Goal: Task Accomplishment & Management: Manage account settings

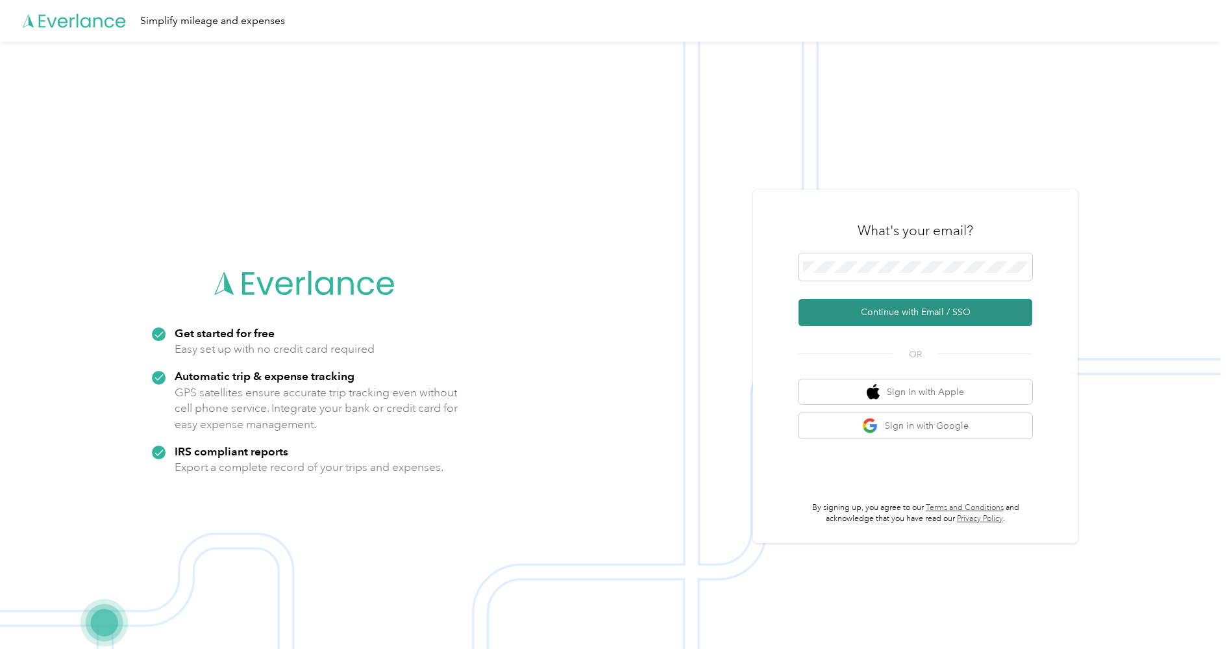
click at [893, 300] on button "Continue with Email / SSO" at bounding box center [916, 312] width 234 height 27
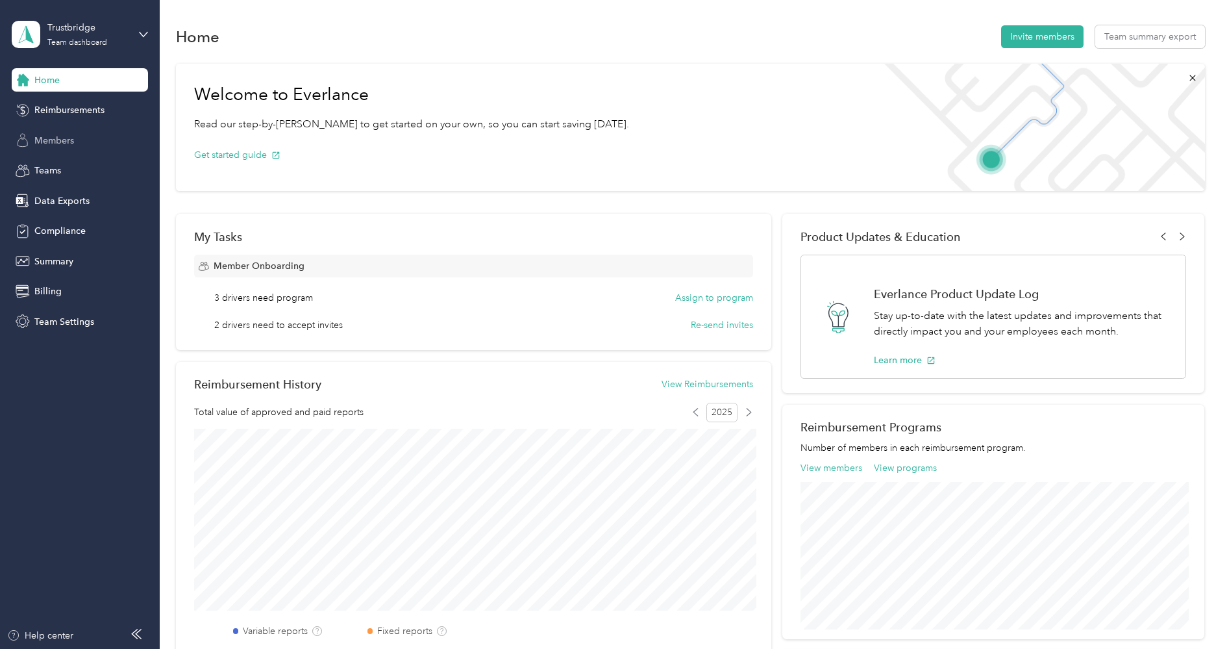
click at [66, 141] on span "Members" at bounding box center [54, 141] width 40 height 14
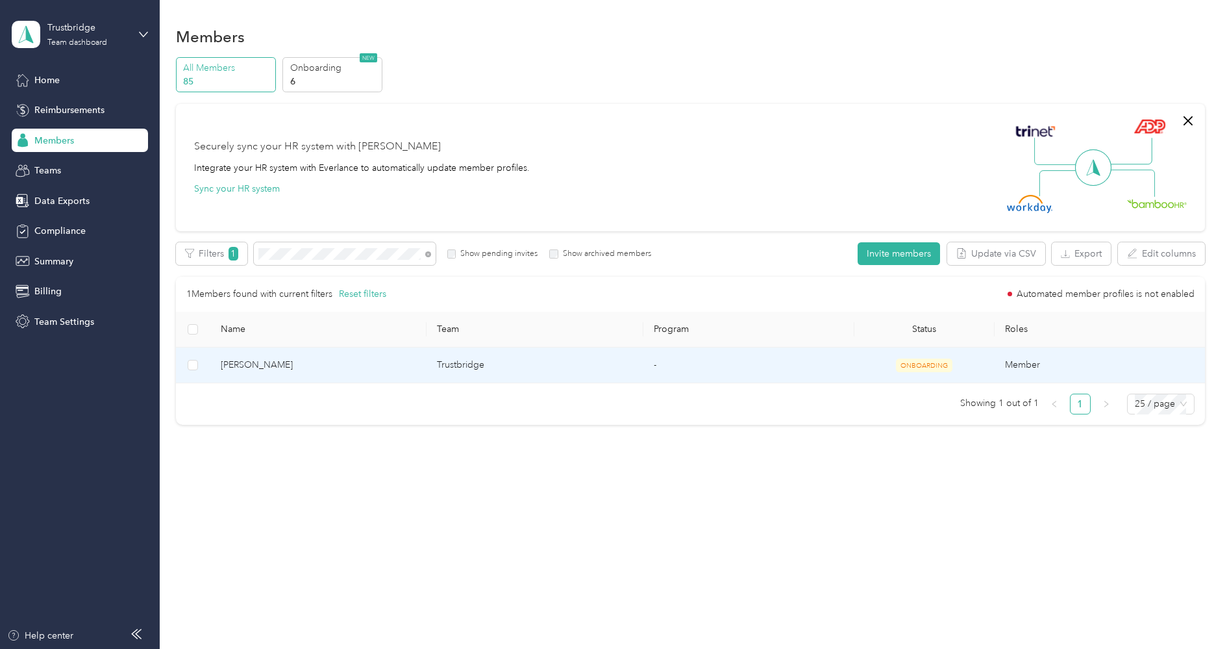
click at [316, 360] on span "[PERSON_NAME]" at bounding box center [318, 365] width 195 height 14
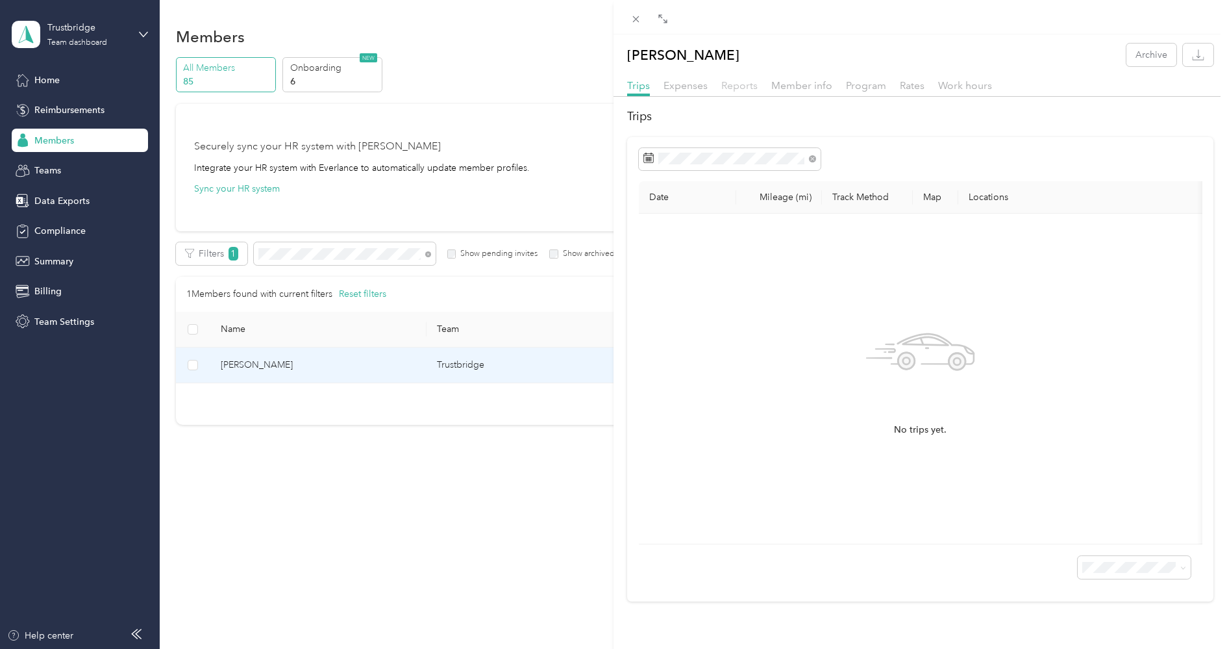
click at [744, 87] on span "Reports" at bounding box center [739, 85] width 36 height 12
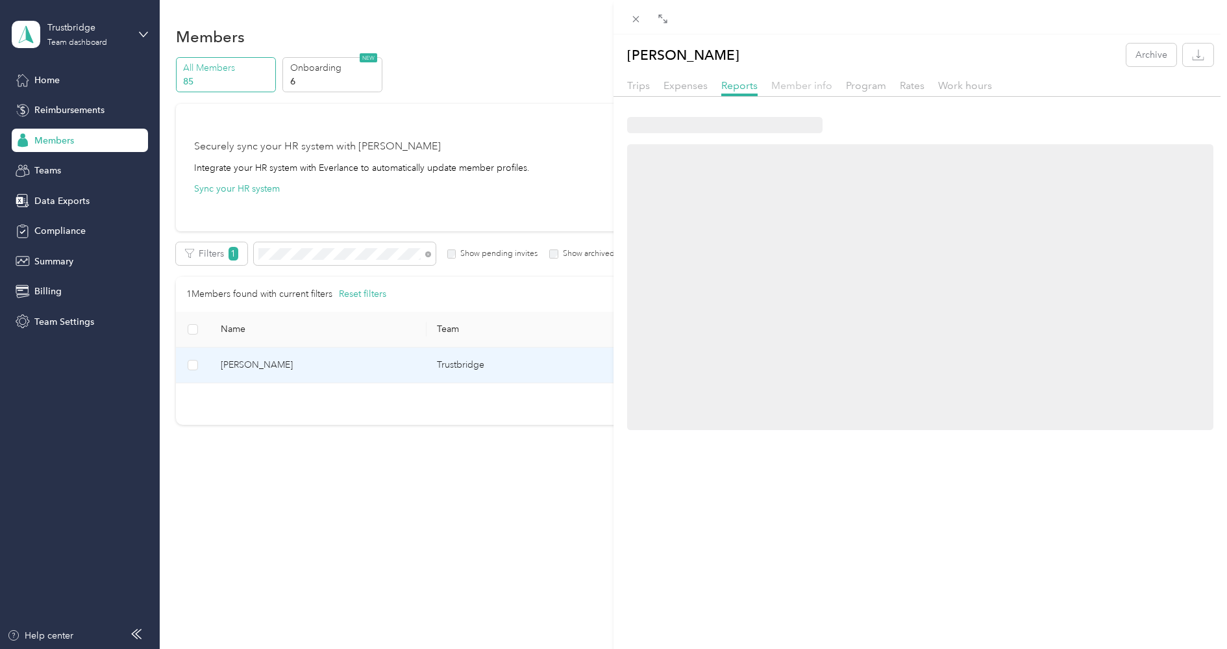
click at [793, 86] on span "Member info" at bounding box center [801, 85] width 61 height 12
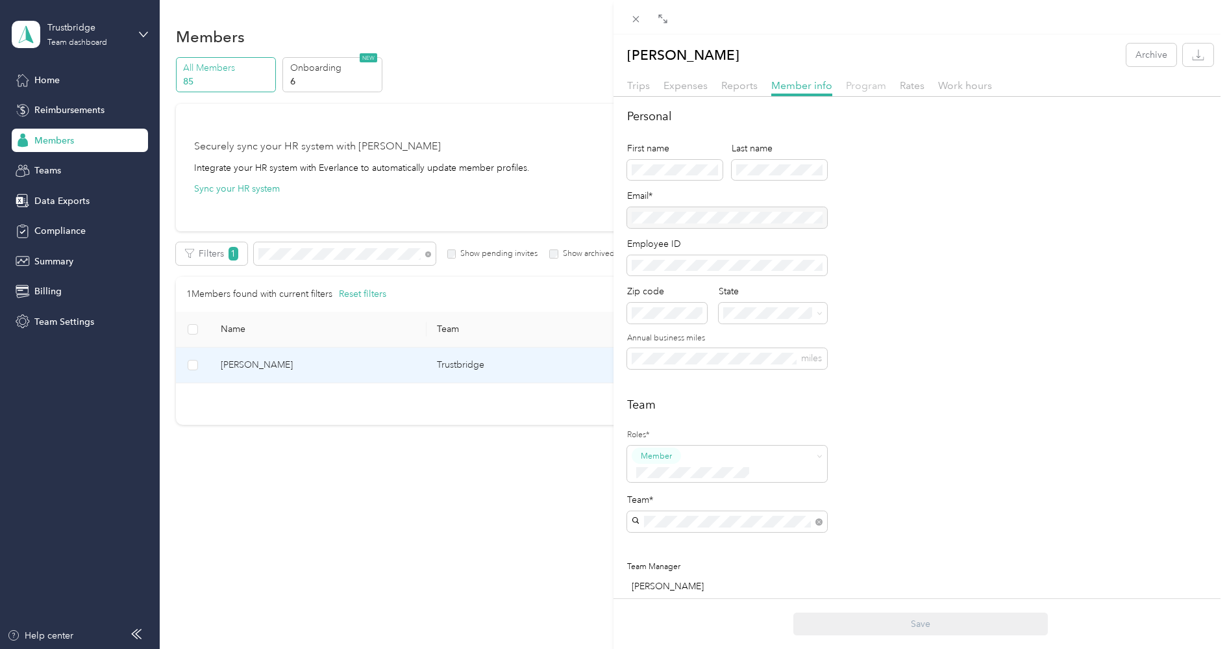
click at [853, 83] on span "Program" at bounding box center [866, 85] width 40 height 12
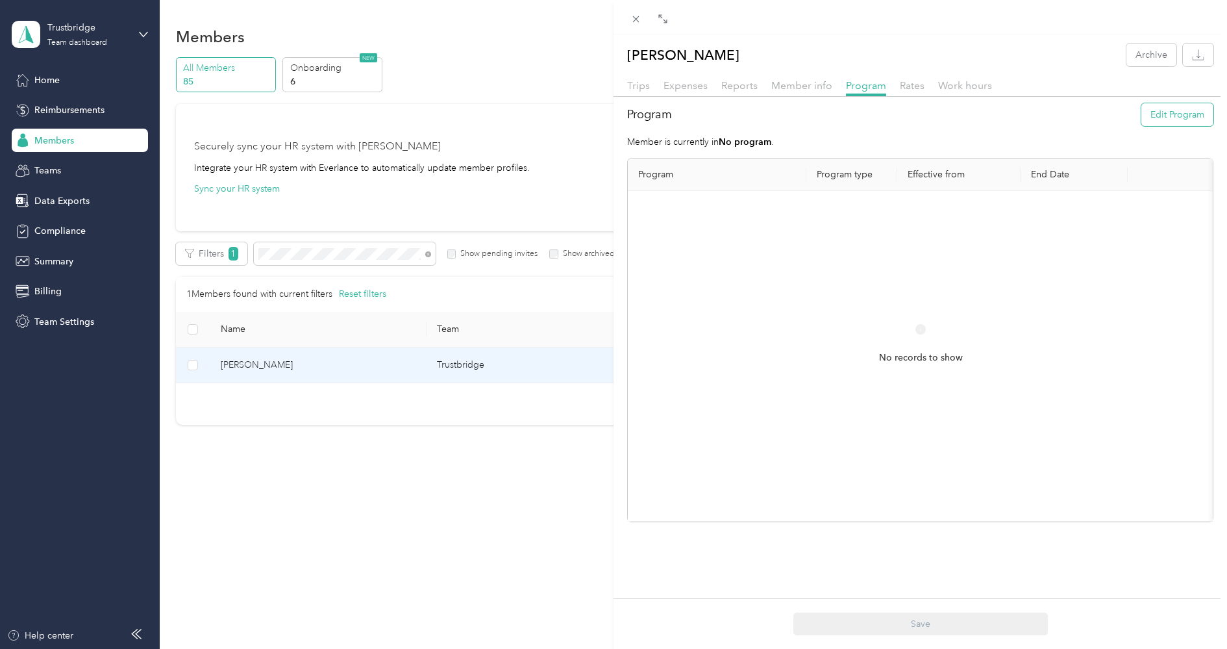
click at [1147, 108] on button "Edit Program" at bounding box center [1178, 114] width 72 height 23
click at [712, 314] on div "FAVR Plan A 2025 (FAVR)" at bounding box center [717, 321] width 140 height 14
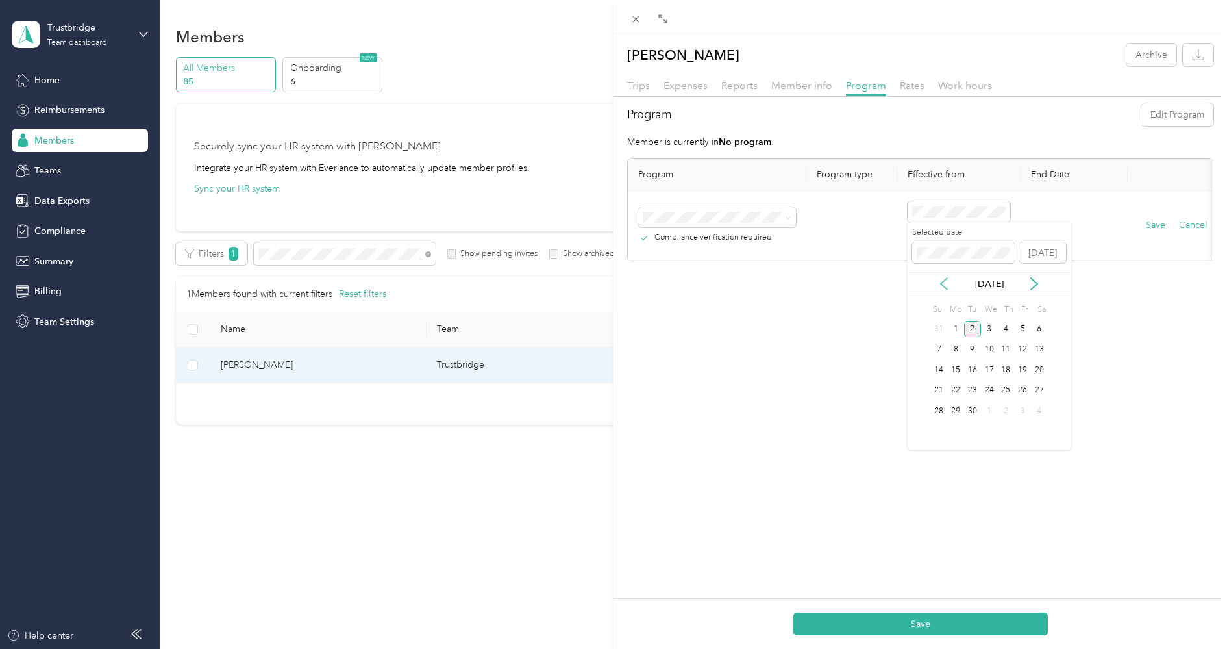
click at [945, 282] on icon at bounding box center [944, 283] width 13 height 13
click at [1022, 413] on div "29" at bounding box center [1022, 411] width 17 height 16
click at [1156, 223] on button "Save" at bounding box center [1155, 225] width 19 height 14
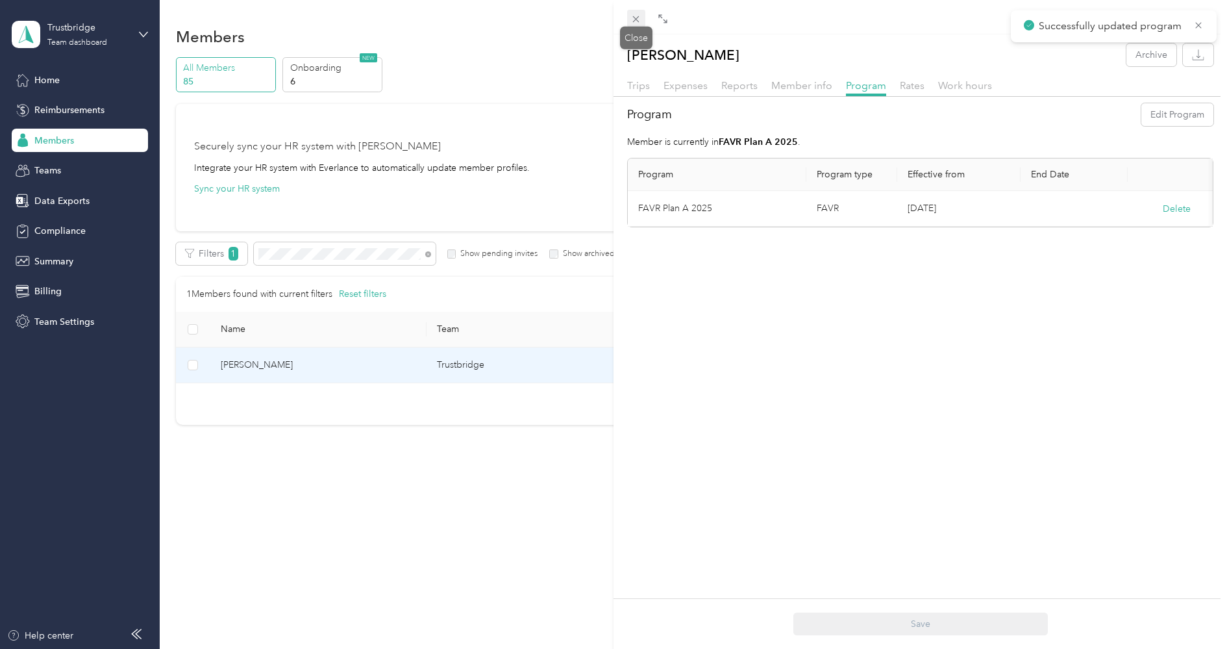
click at [635, 20] on icon at bounding box center [636, 19] width 6 height 6
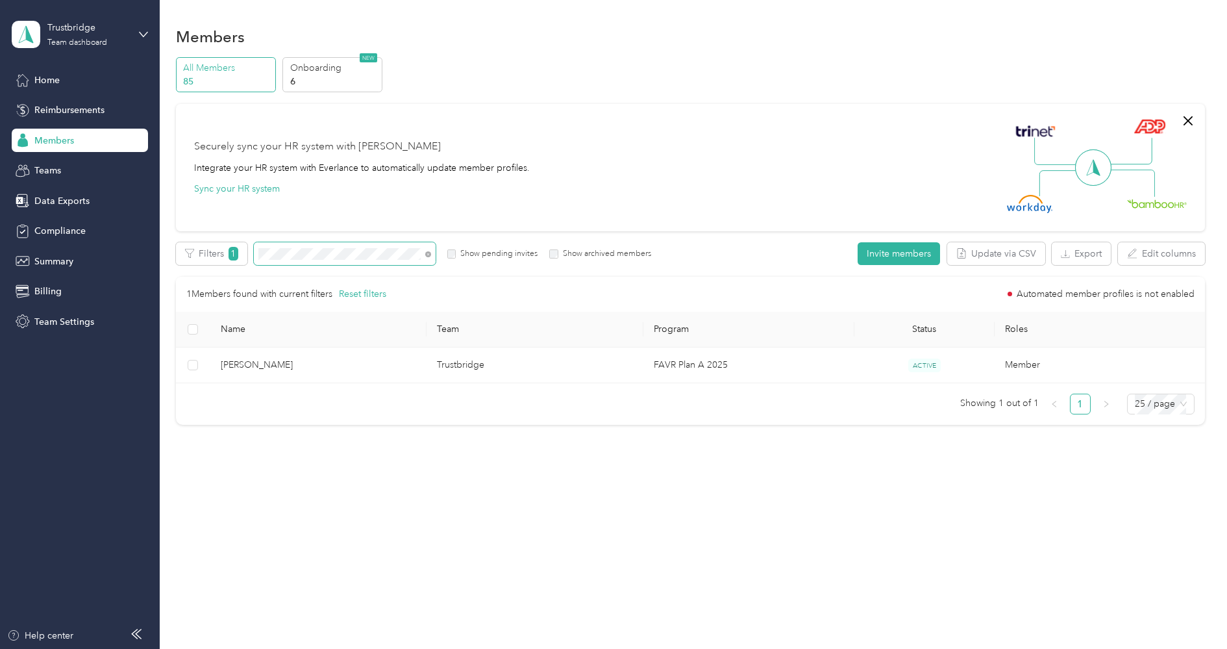
click at [336, 247] on span at bounding box center [345, 253] width 182 height 23
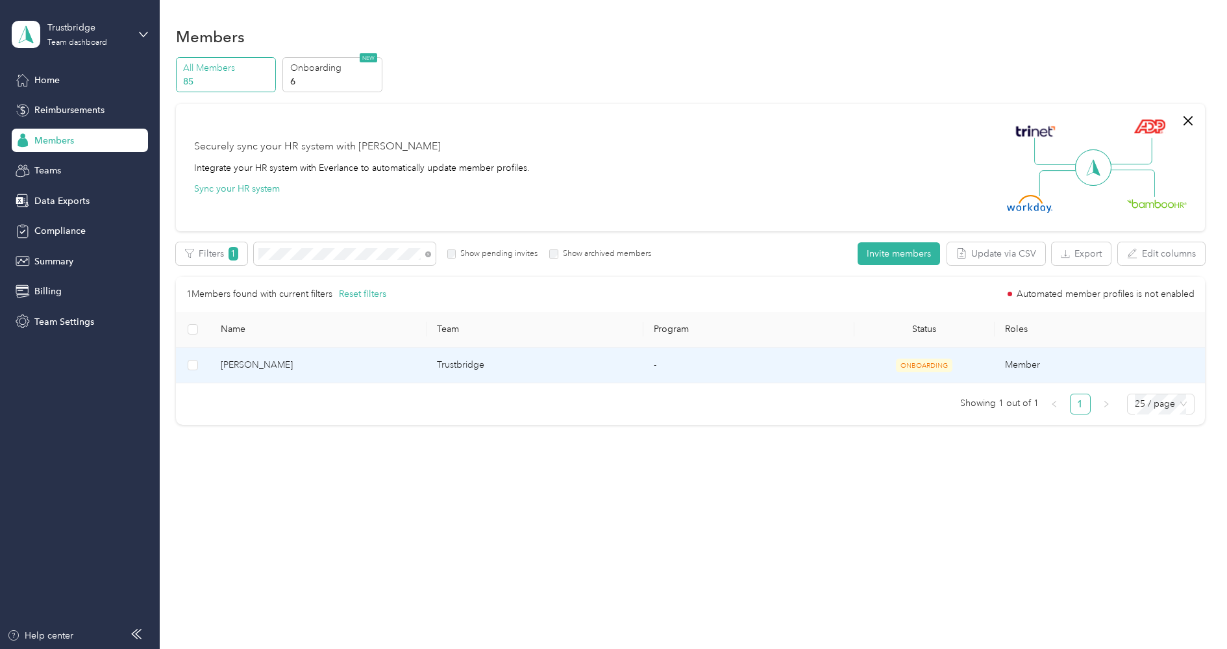
click at [399, 364] on span "[PERSON_NAME]" at bounding box center [318, 365] width 195 height 14
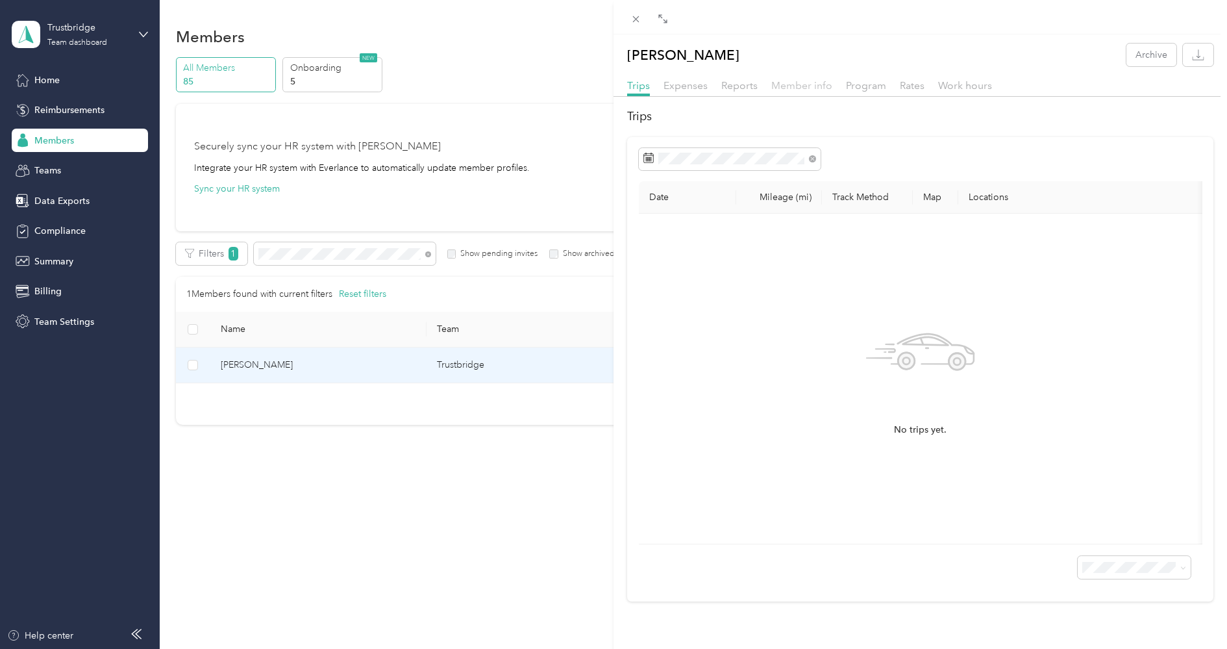
click at [815, 82] on span "Member info" at bounding box center [801, 85] width 61 height 12
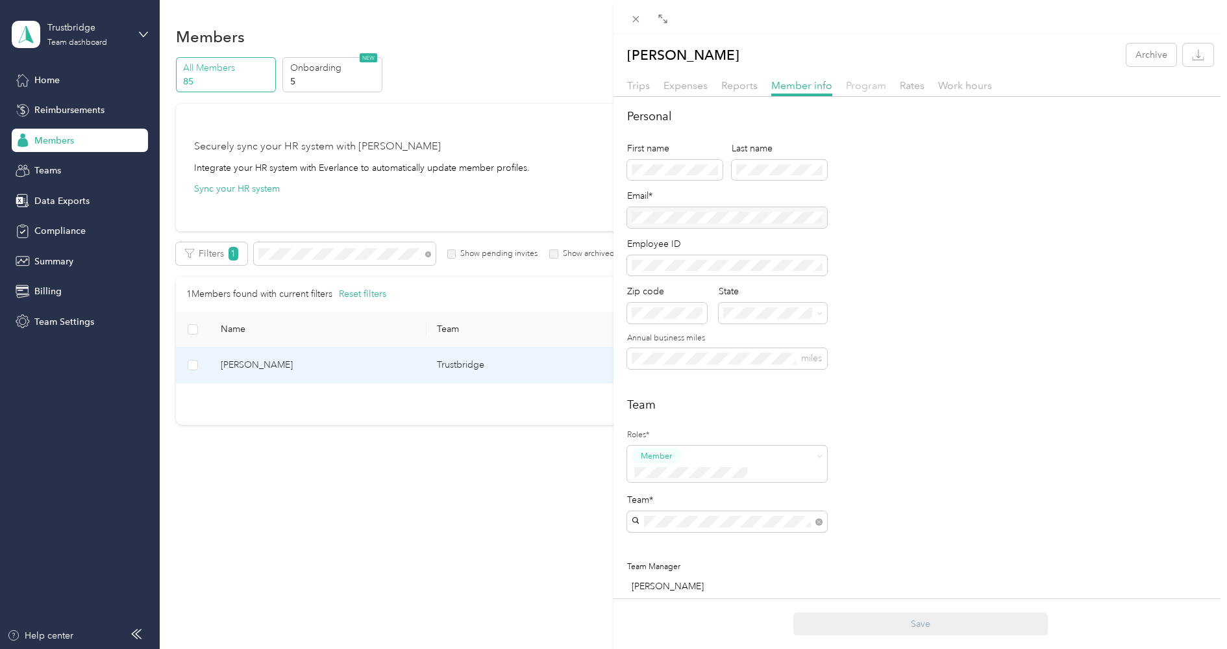
click at [875, 88] on span "Program" at bounding box center [866, 85] width 40 height 12
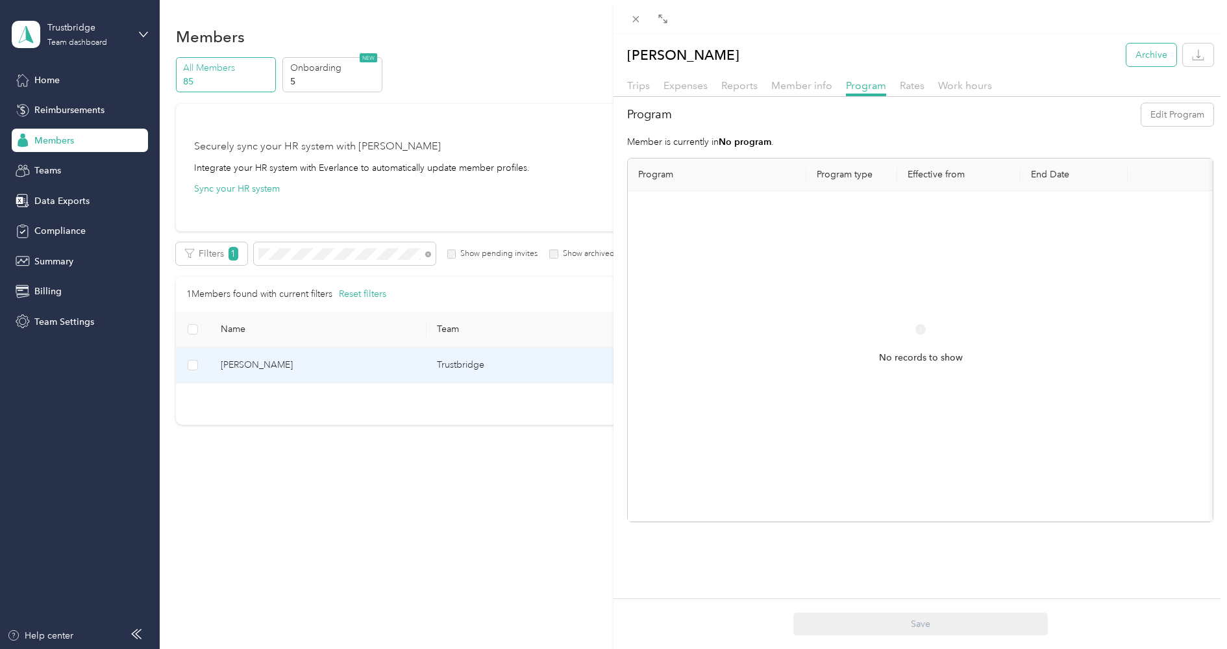
click at [1145, 62] on button "Archive" at bounding box center [1152, 55] width 50 height 23
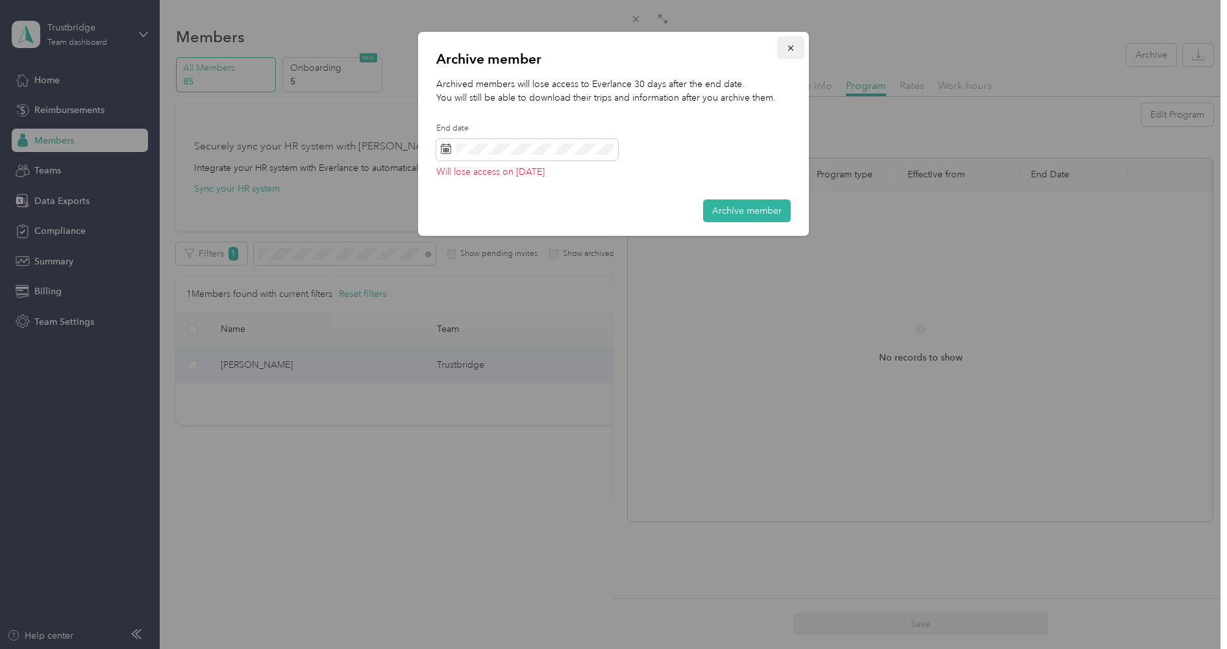
click at [793, 46] on icon "button" at bounding box center [790, 48] width 9 height 9
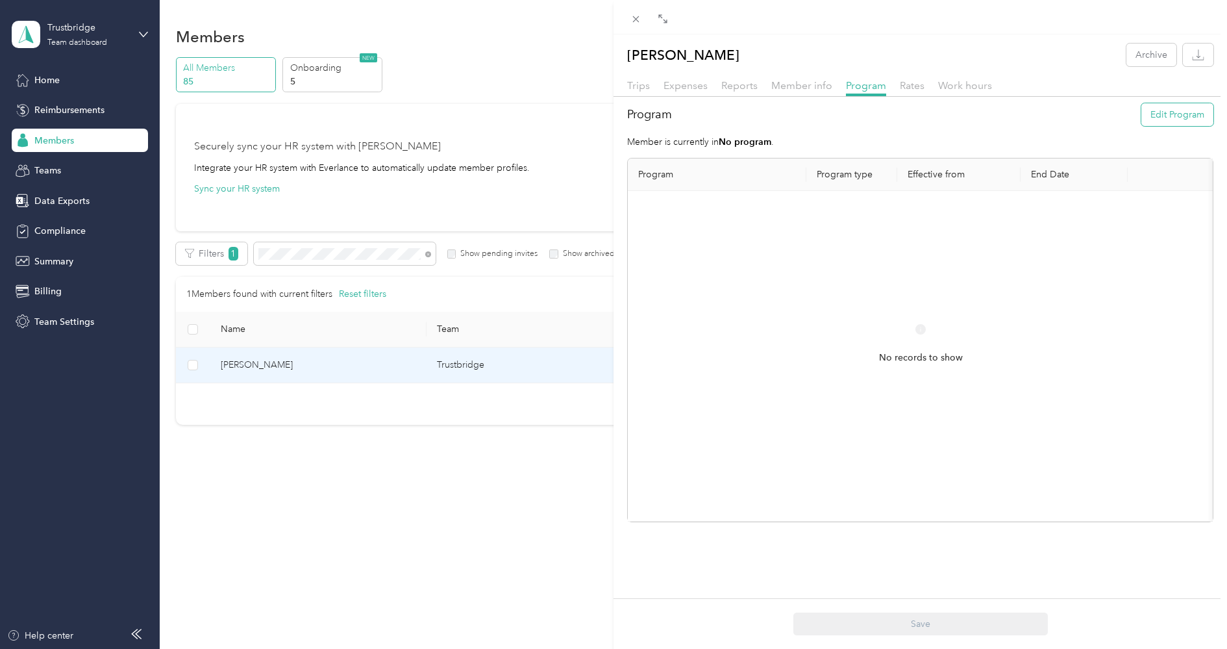
click at [1198, 116] on button "Edit Program" at bounding box center [1178, 114] width 72 height 23
click at [933, 204] on span at bounding box center [959, 211] width 103 height 21
click at [942, 284] on icon at bounding box center [944, 285] width 6 height 12
click at [1019, 415] on div "29" at bounding box center [1022, 411] width 17 height 16
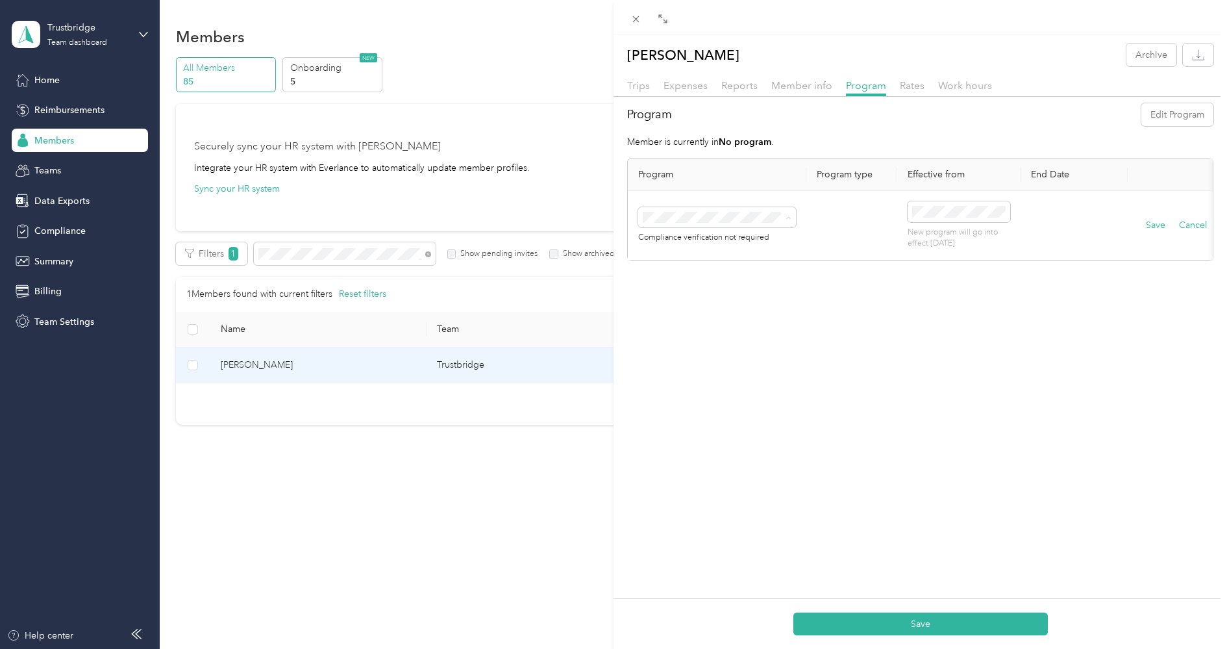
click at [726, 319] on span "FAVR Plan A 2025 (FAVR)" at bounding box center [699, 321] width 104 height 11
click at [1157, 227] on button "Save" at bounding box center [1155, 225] width 19 height 14
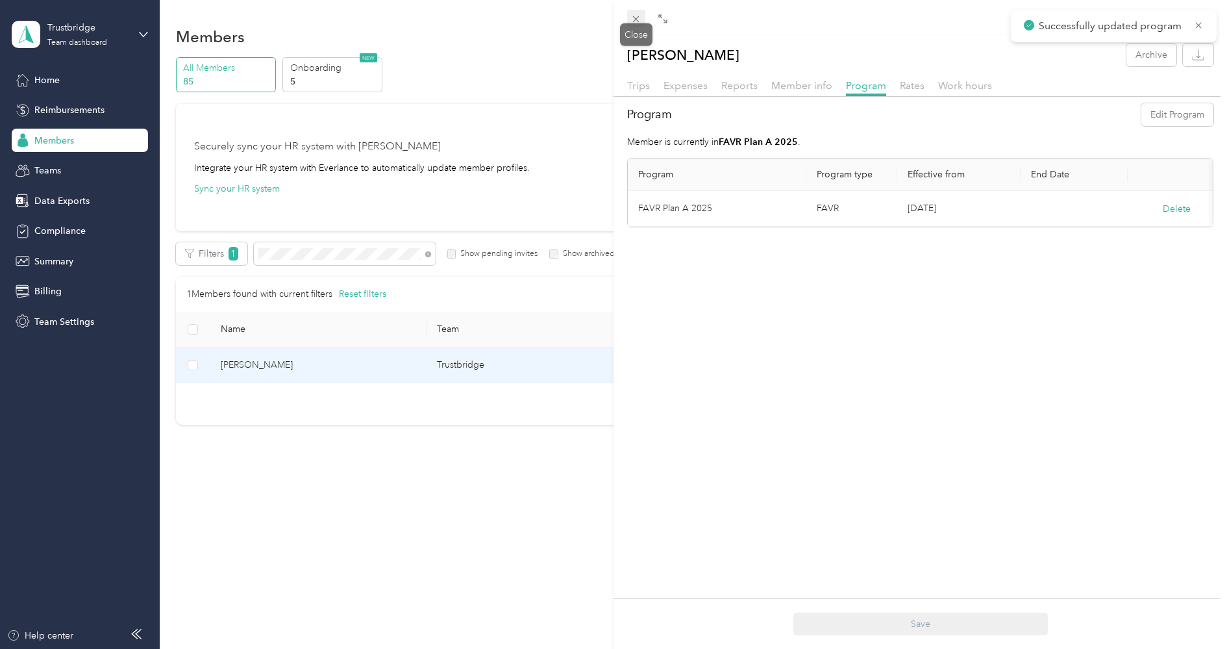
click at [637, 19] on icon at bounding box center [636, 19] width 6 height 6
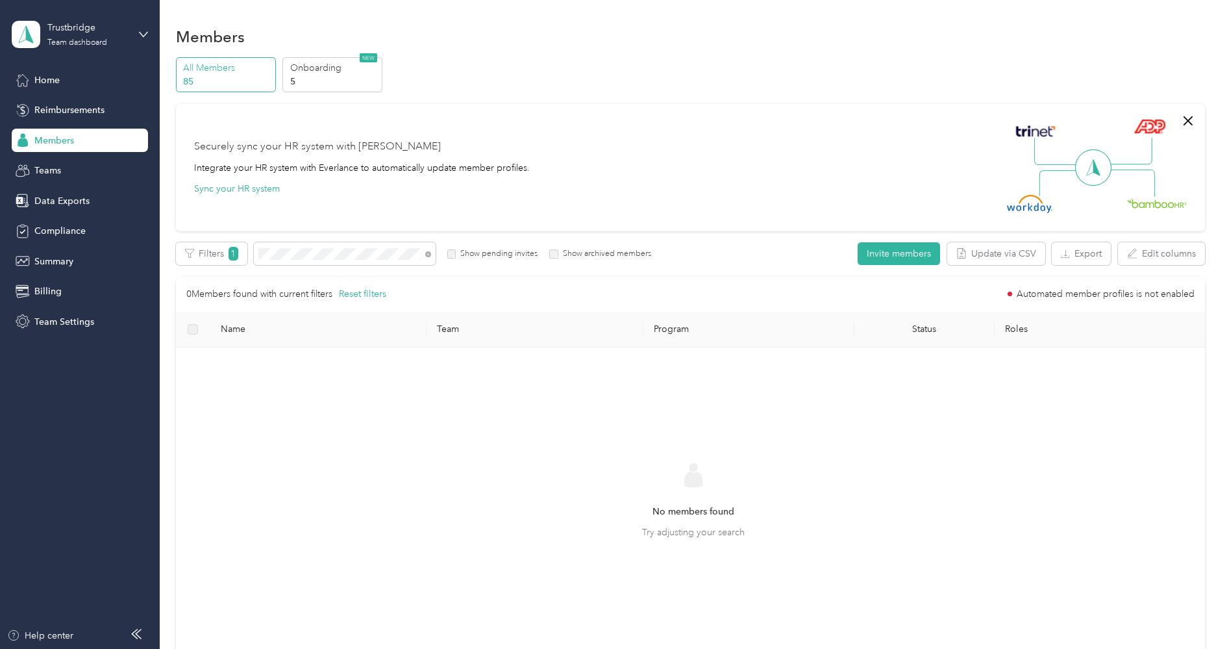
click at [469, 253] on label "Show pending invites" at bounding box center [497, 254] width 82 height 12
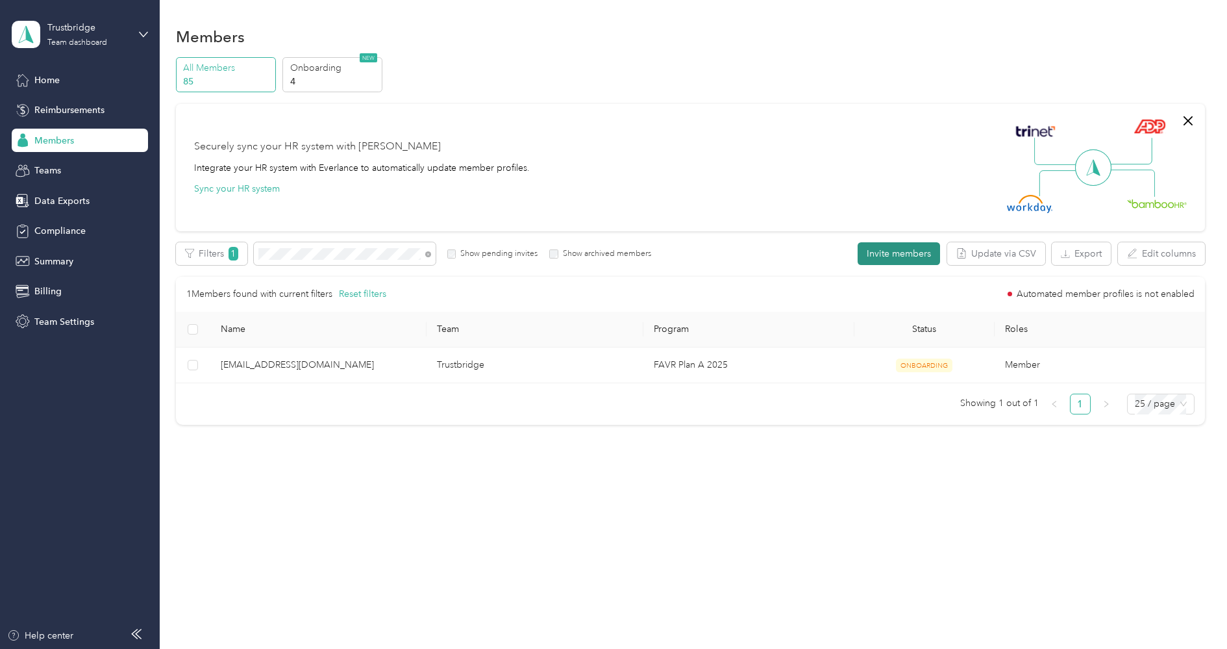
click at [902, 253] on button "Invite members" at bounding box center [899, 253] width 82 height 23
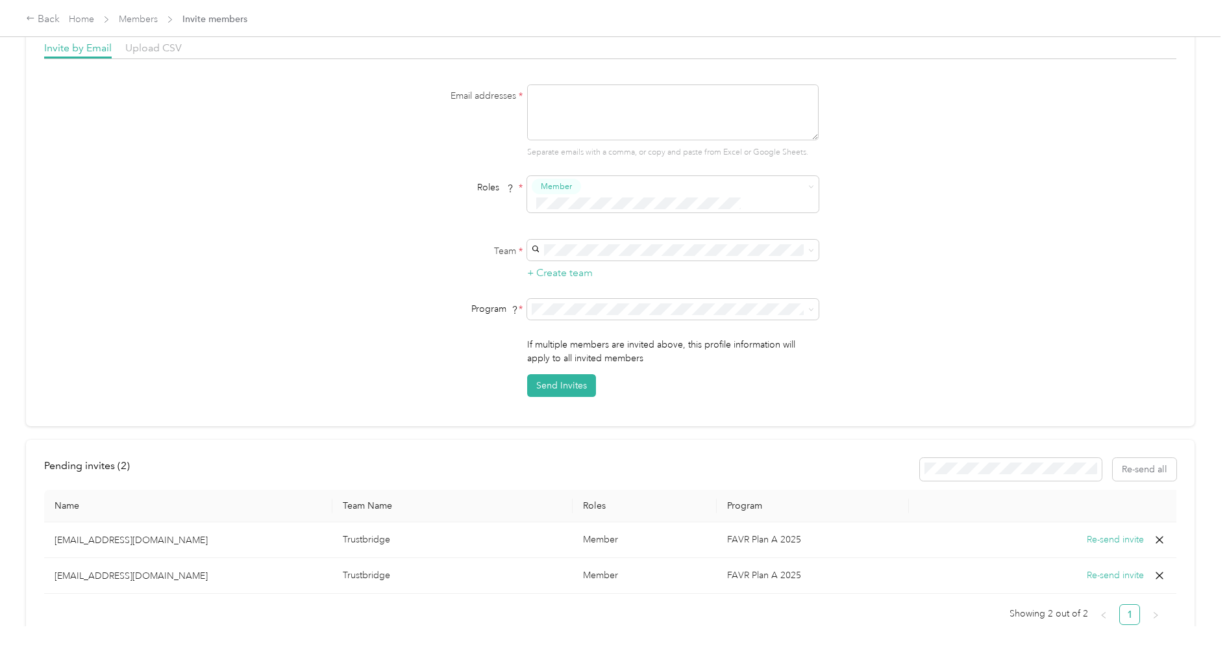
scroll to position [117, 0]
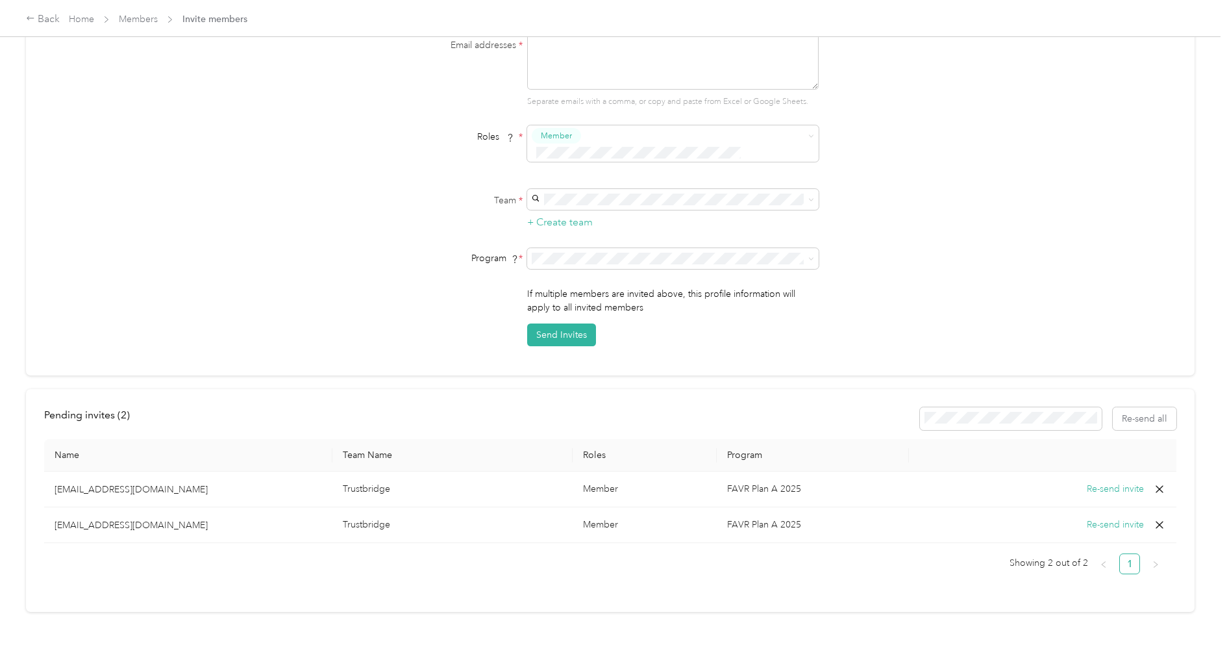
click at [1104, 482] on button "Re-send invite" at bounding box center [1115, 489] width 57 height 14
click at [1107, 518] on button "Re-send invite" at bounding box center [1115, 525] width 57 height 14
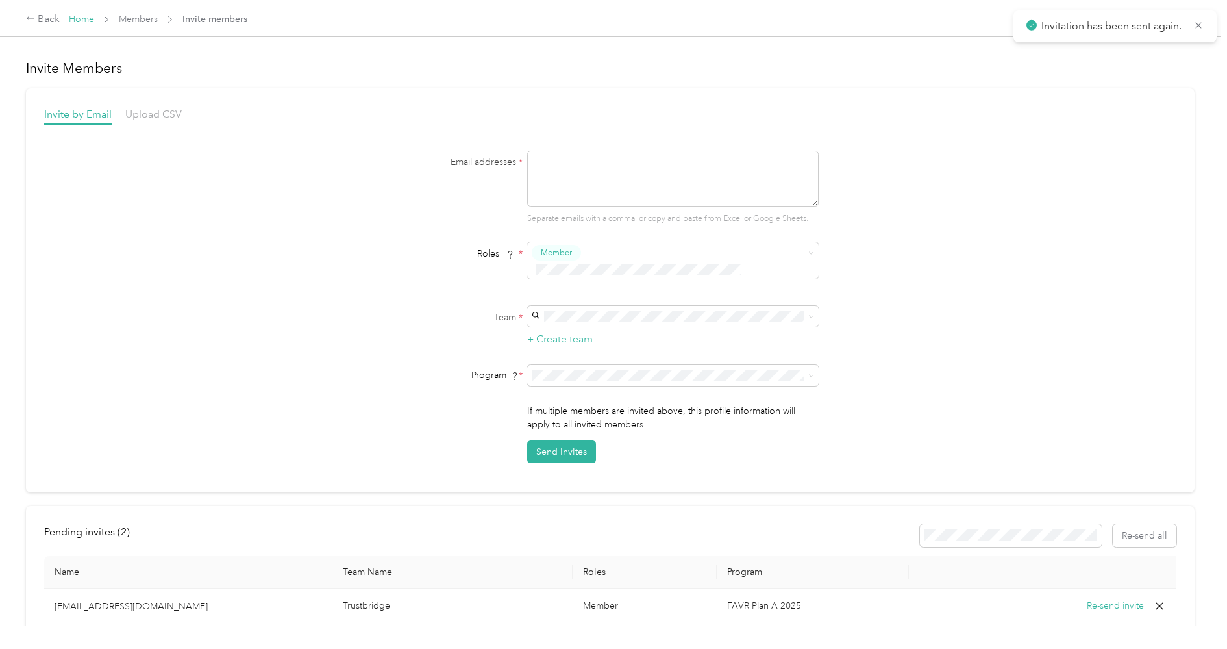
click at [88, 19] on link "Home" at bounding box center [81, 19] width 25 height 11
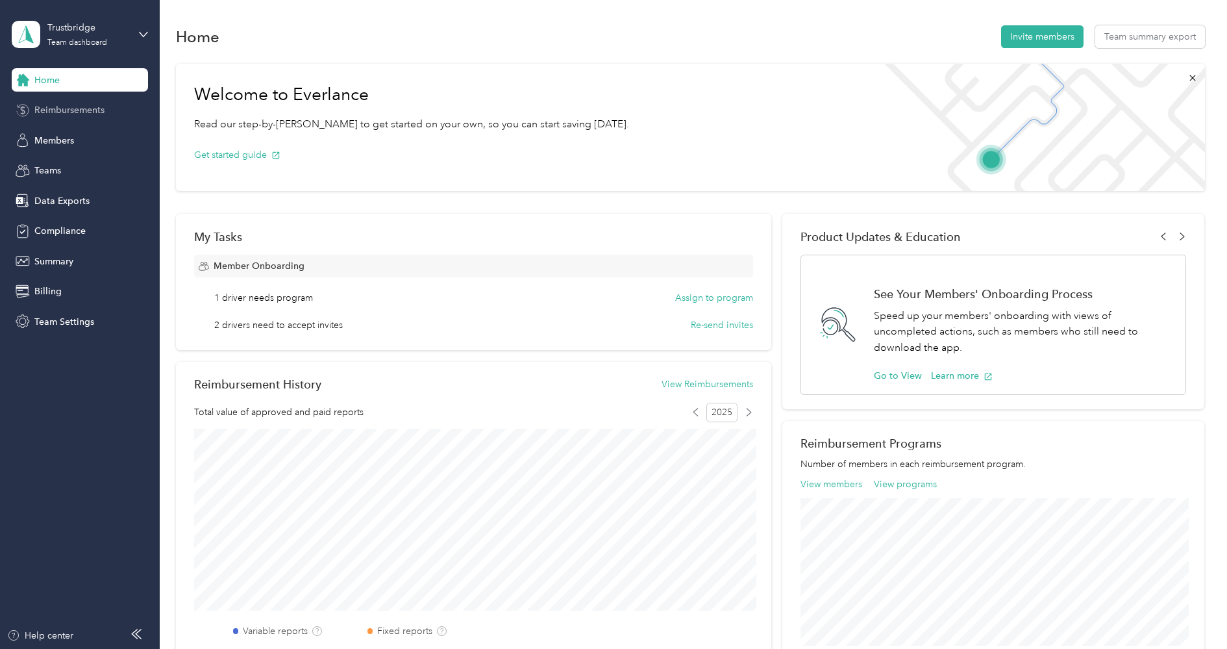
click at [90, 106] on span "Reimbursements" at bounding box center [69, 110] width 70 height 14
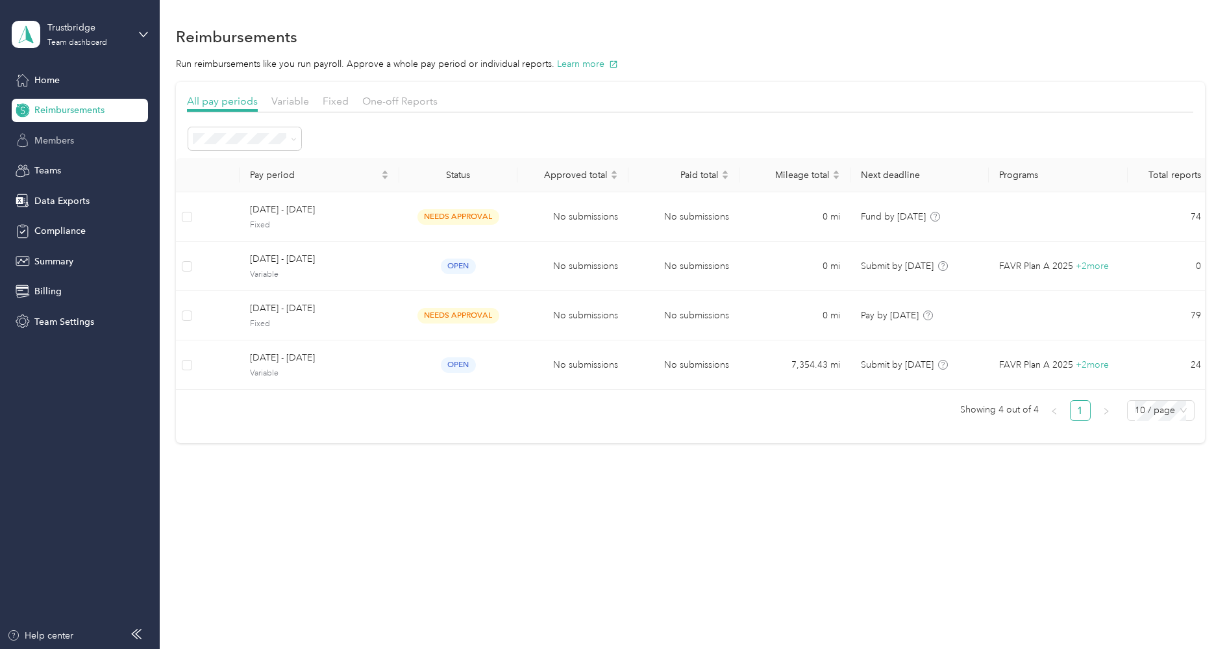
click at [64, 146] on span "Members" at bounding box center [54, 141] width 40 height 14
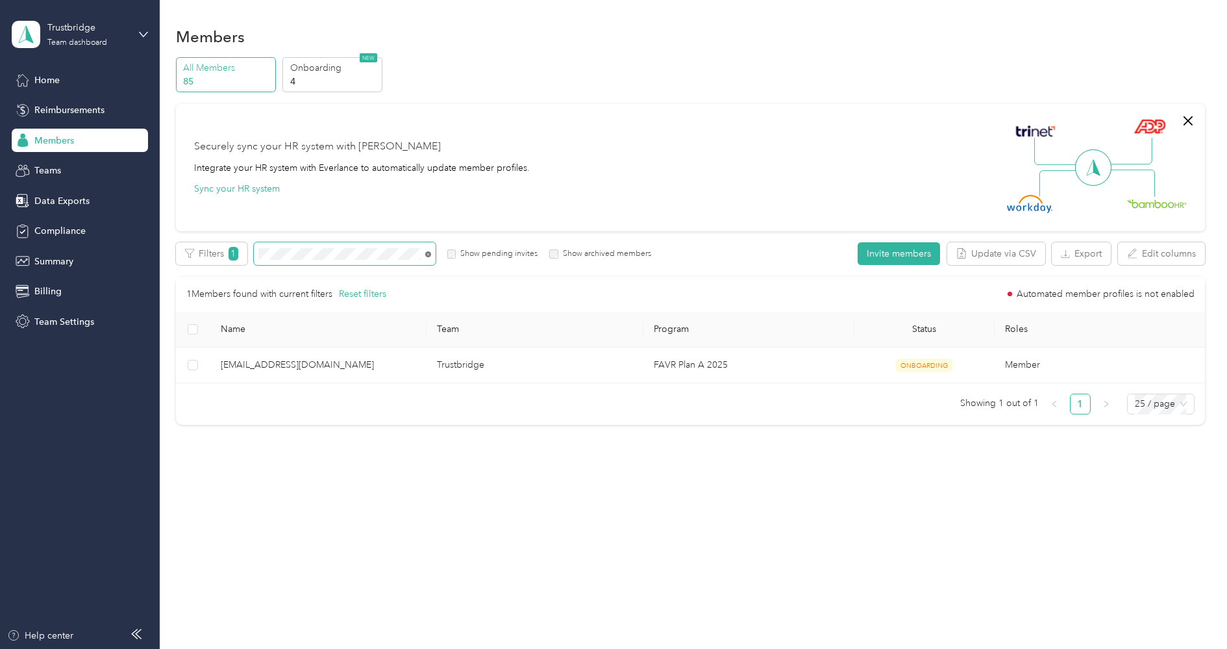
click at [427, 255] on icon at bounding box center [428, 254] width 3 height 3
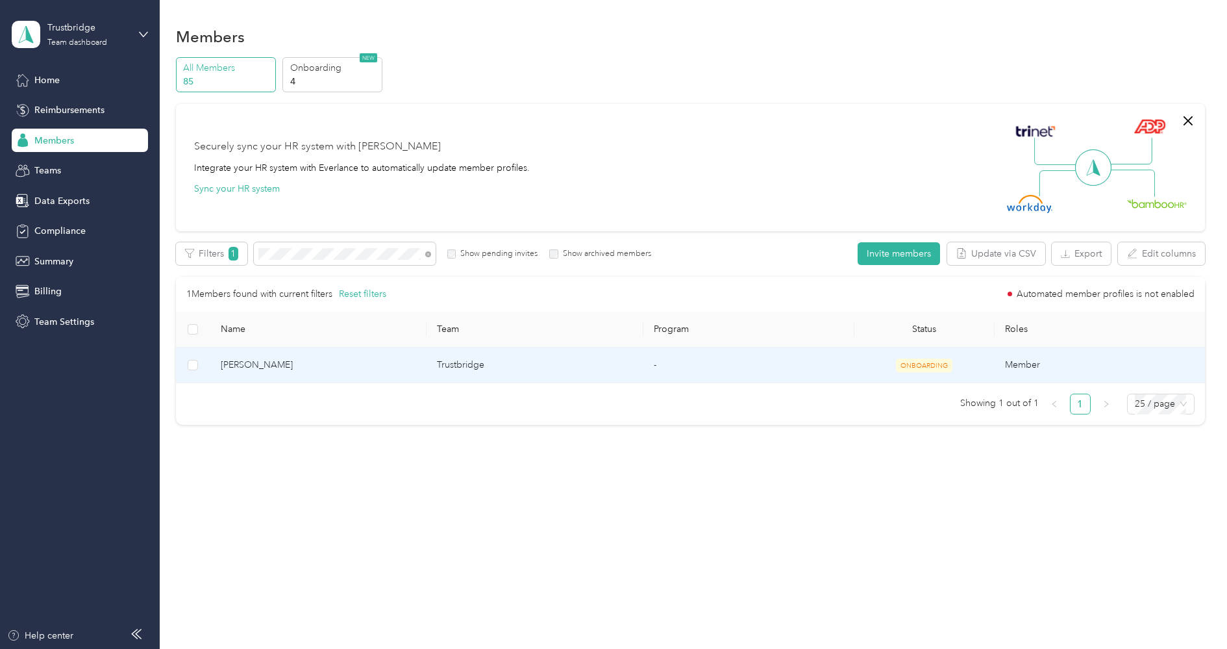
click at [458, 364] on td "Trustbridge" at bounding box center [535, 365] width 216 height 36
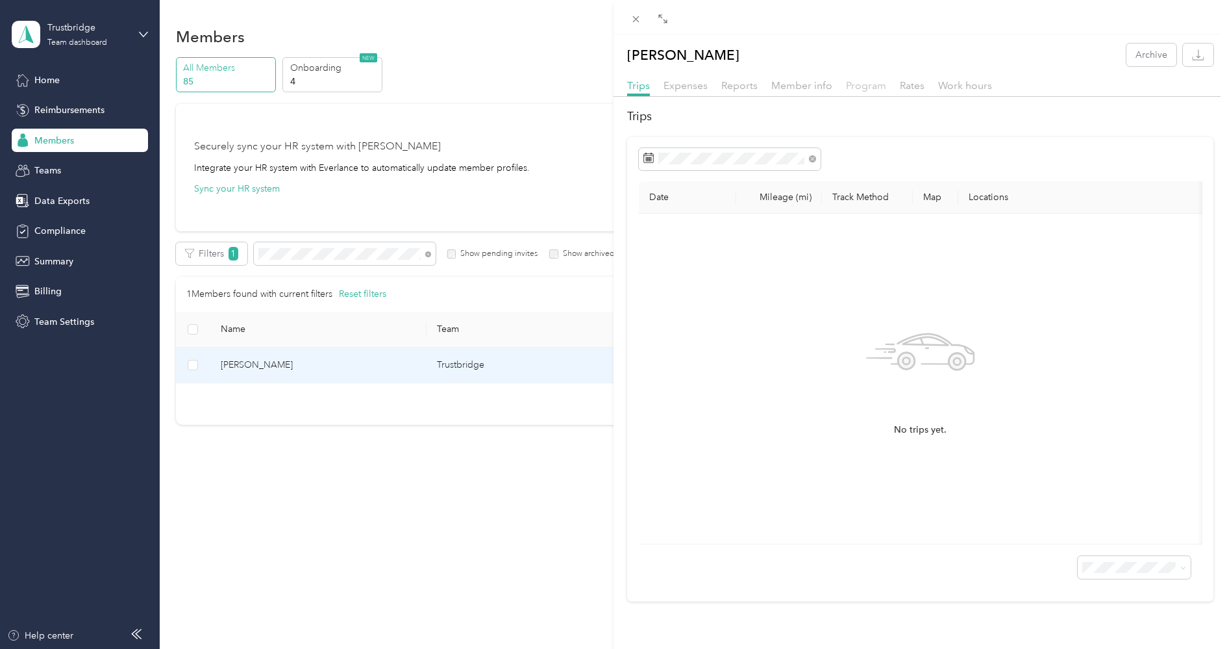
click at [862, 89] on span "Program" at bounding box center [866, 85] width 40 height 12
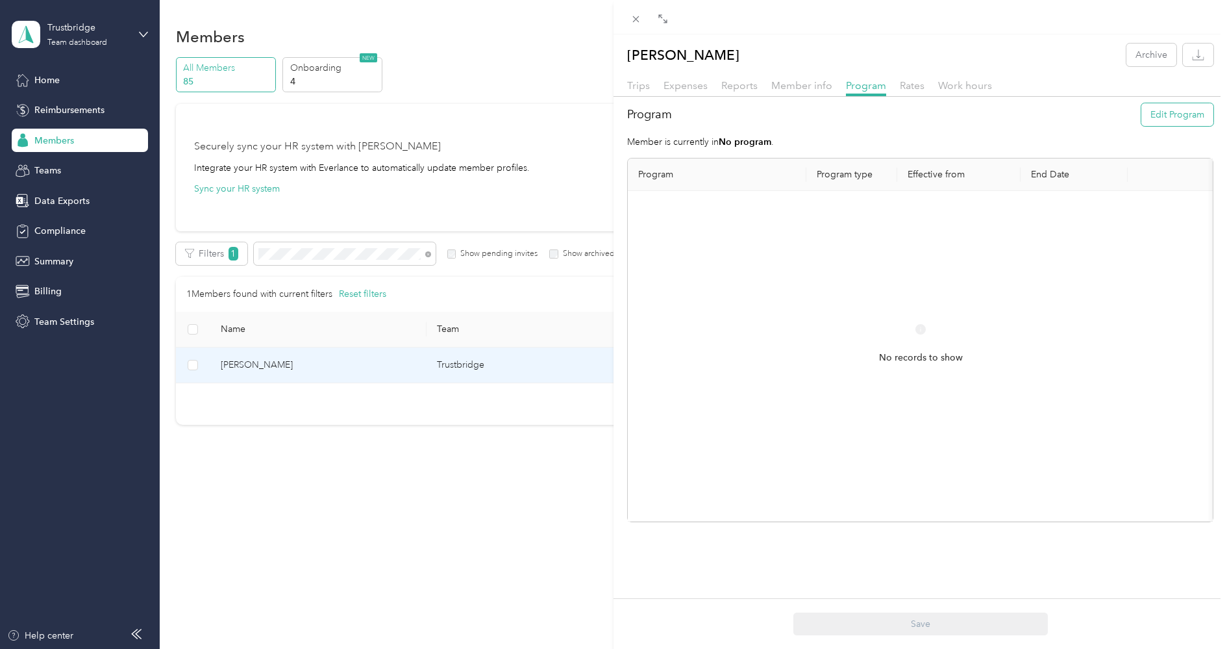
click at [1171, 116] on button "Edit Program" at bounding box center [1178, 114] width 72 height 23
click at [947, 328] on div "31" at bounding box center [939, 329] width 17 height 16
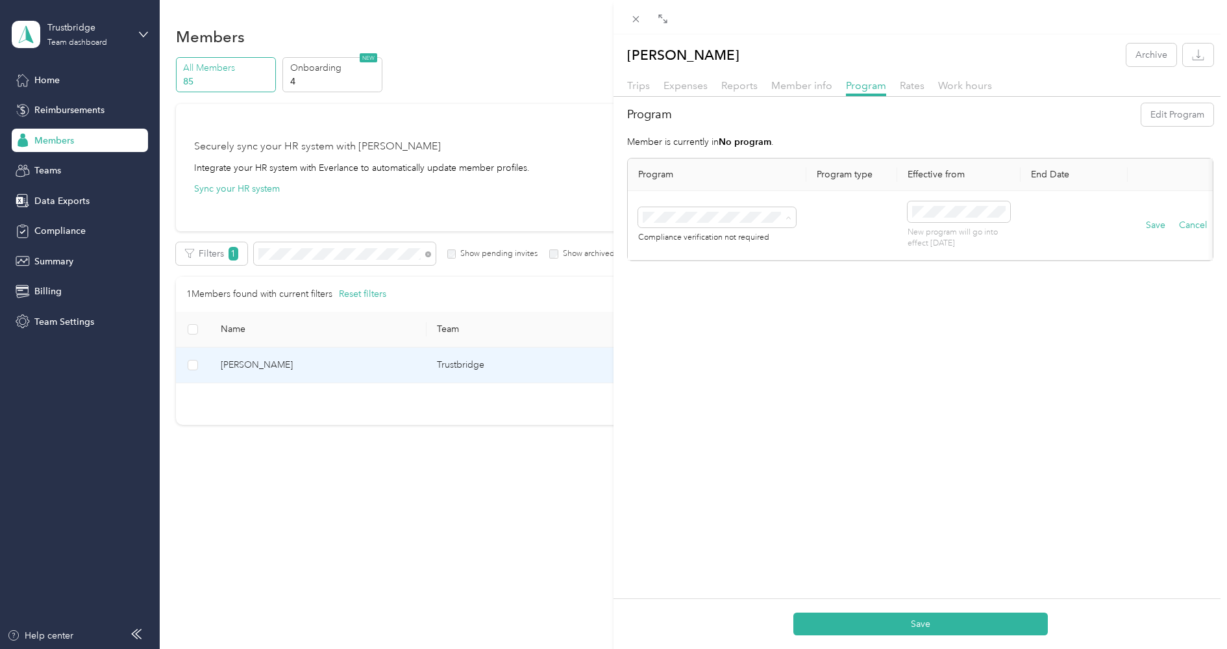
click at [716, 312] on li "FAVR Plan A 2025 (FAVR)" at bounding box center [717, 321] width 158 height 23
click at [1145, 222] on div "Save Cancel" at bounding box center [1176, 225] width 77 height 14
click at [1147, 222] on button "Save" at bounding box center [1155, 225] width 19 height 14
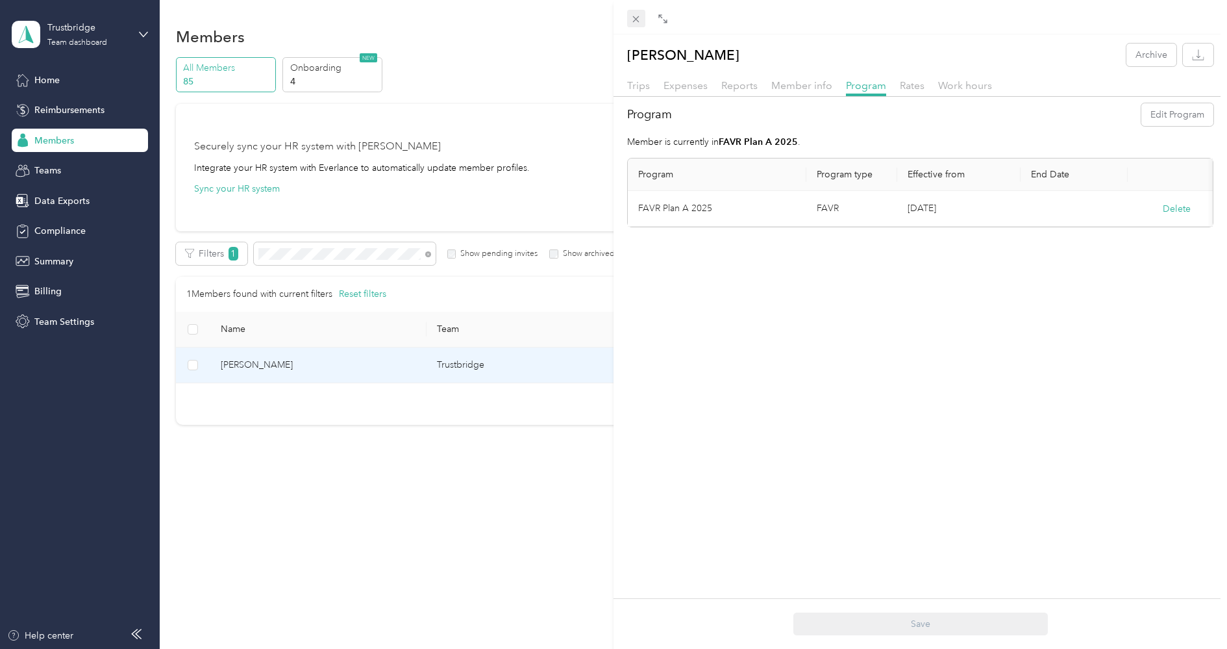
click at [629, 10] on span at bounding box center [636, 19] width 18 height 18
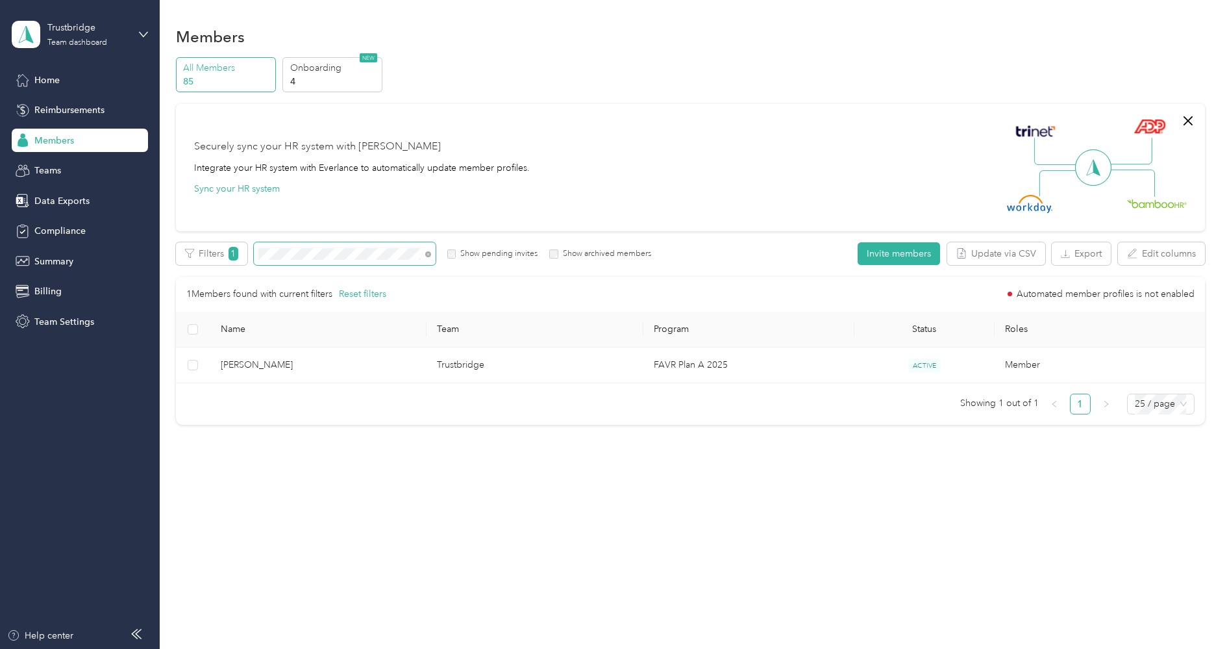
click at [393, 263] on span at bounding box center [345, 253] width 182 height 23
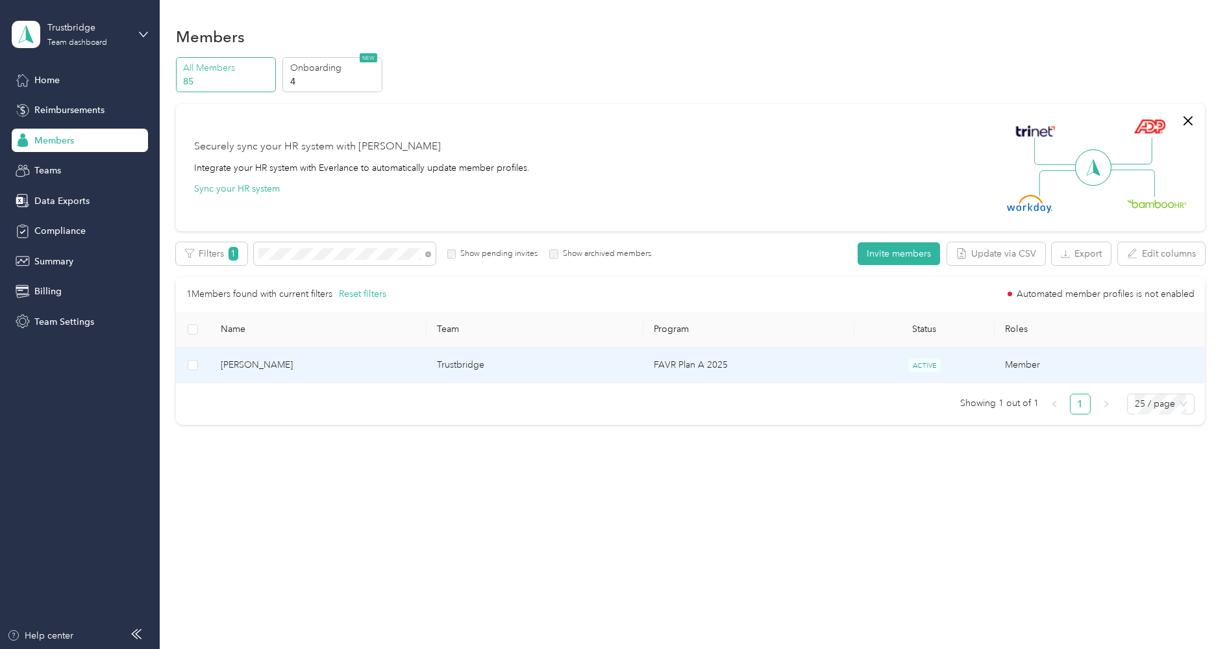
click at [389, 365] on span "[PERSON_NAME]" at bounding box center [318, 365] width 195 height 14
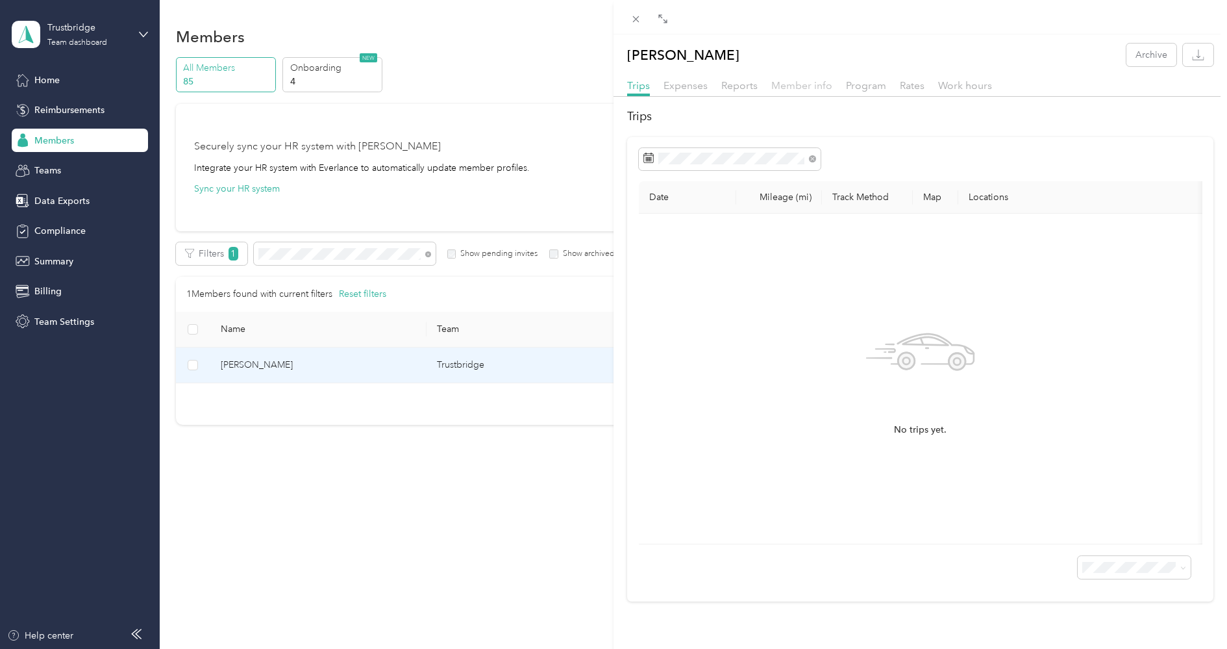
click at [807, 80] on span "Member info" at bounding box center [801, 85] width 61 height 12
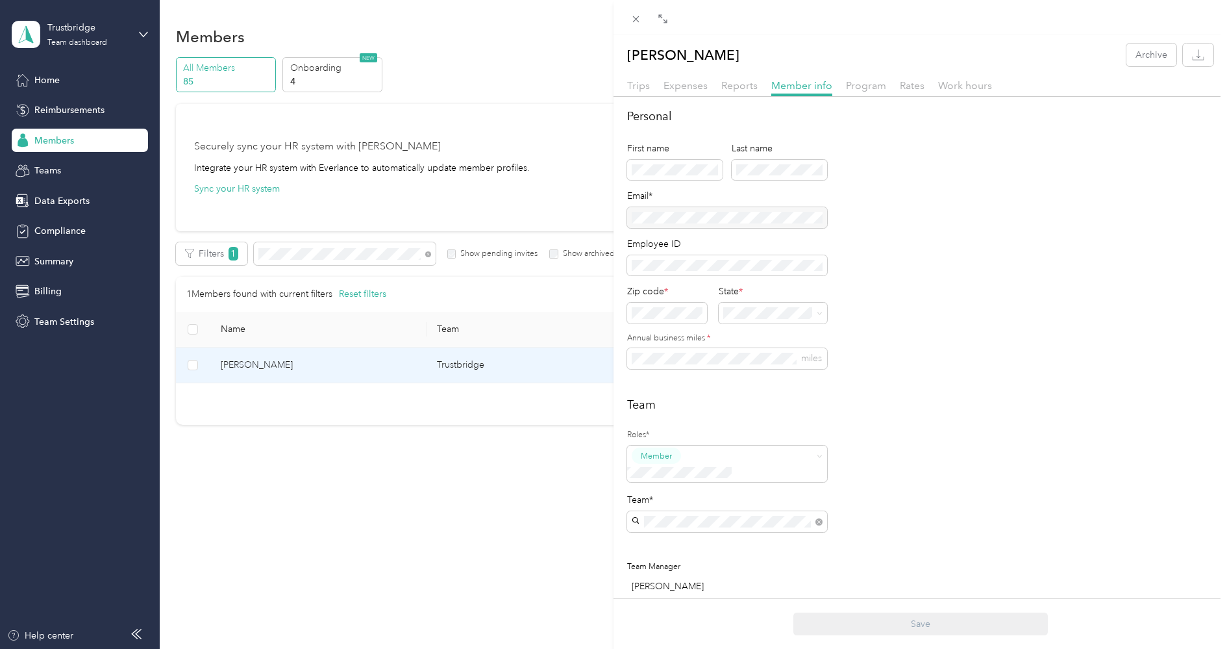
click at [858, 76] on div "[PERSON_NAME] Archive Trips Expenses Reports Member info Program Rates Work hou…" at bounding box center [921, 473] width 614 height 858
click at [862, 88] on span "Program" at bounding box center [866, 85] width 40 height 12
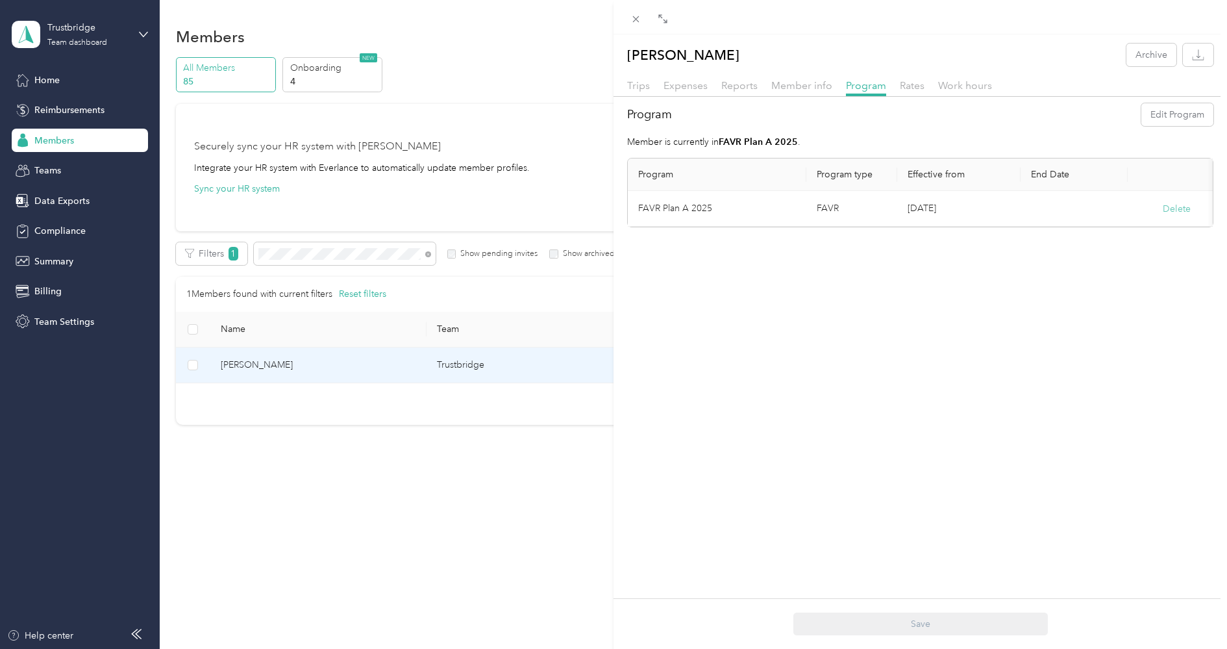
click at [1176, 208] on button "Delete" at bounding box center [1177, 209] width 28 height 14
click at [1108, 208] on button "Yes" at bounding box center [1113, 216] width 25 height 21
click at [1175, 119] on button "Edit Program" at bounding box center [1178, 114] width 72 height 23
click at [939, 325] on div "31" at bounding box center [939, 329] width 17 height 16
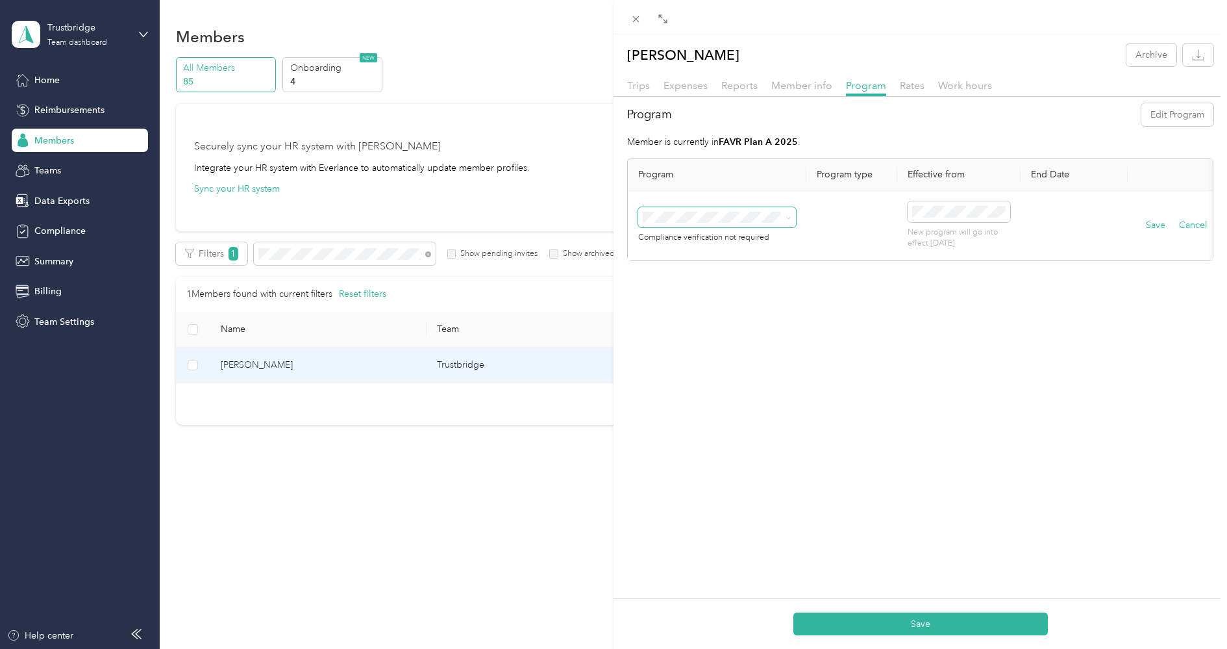
click at [771, 222] on span at bounding box center [717, 217] width 158 height 21
click at [704, 321] on span "FAVR Plan A 2025 (FAVR)" at bounding box center [699, 319] width 104 height 11
click at [1154, 226] on button "Save" at bounding box center [1155, 225] width 19 height 14
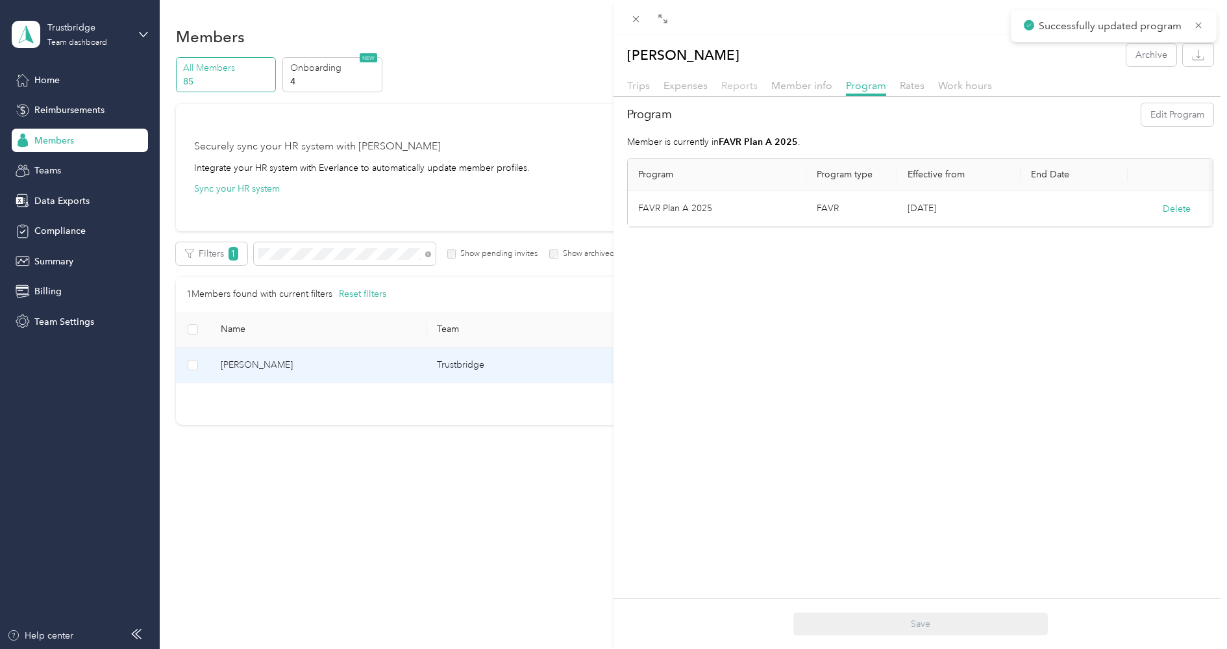
click at [741, 86] on span "Reports" at bounding box center [739, 85] width 36 height 12
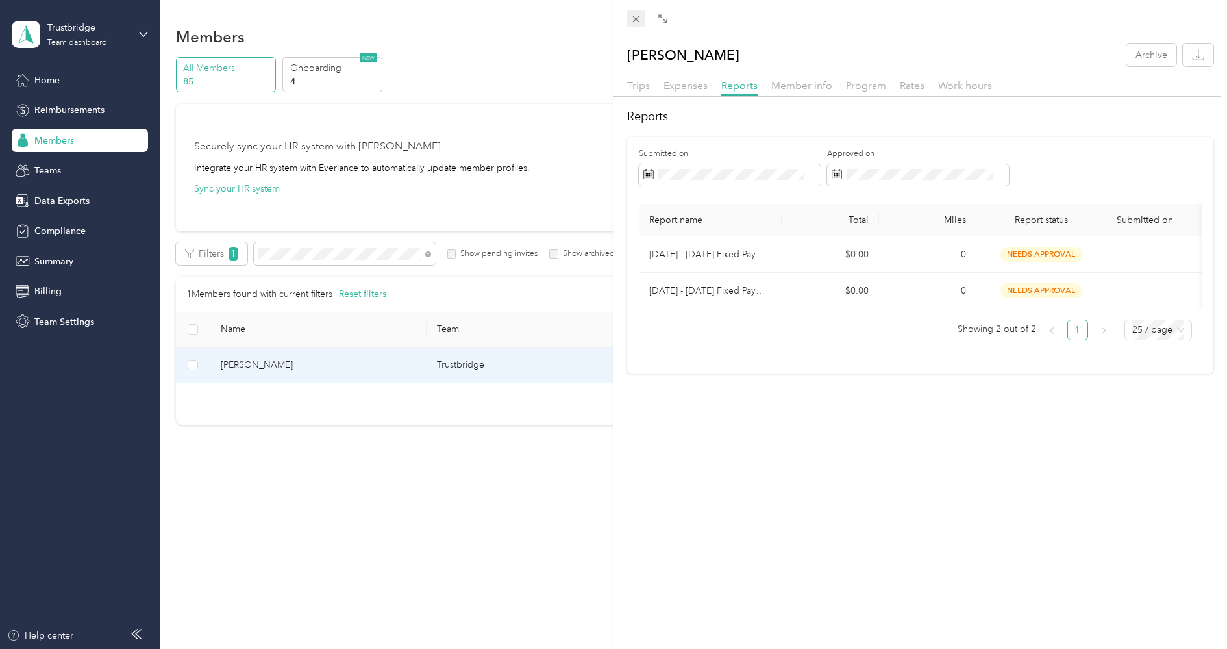
click at [634, 16] on icon at bounding box center [636, 19] width 11 height 11
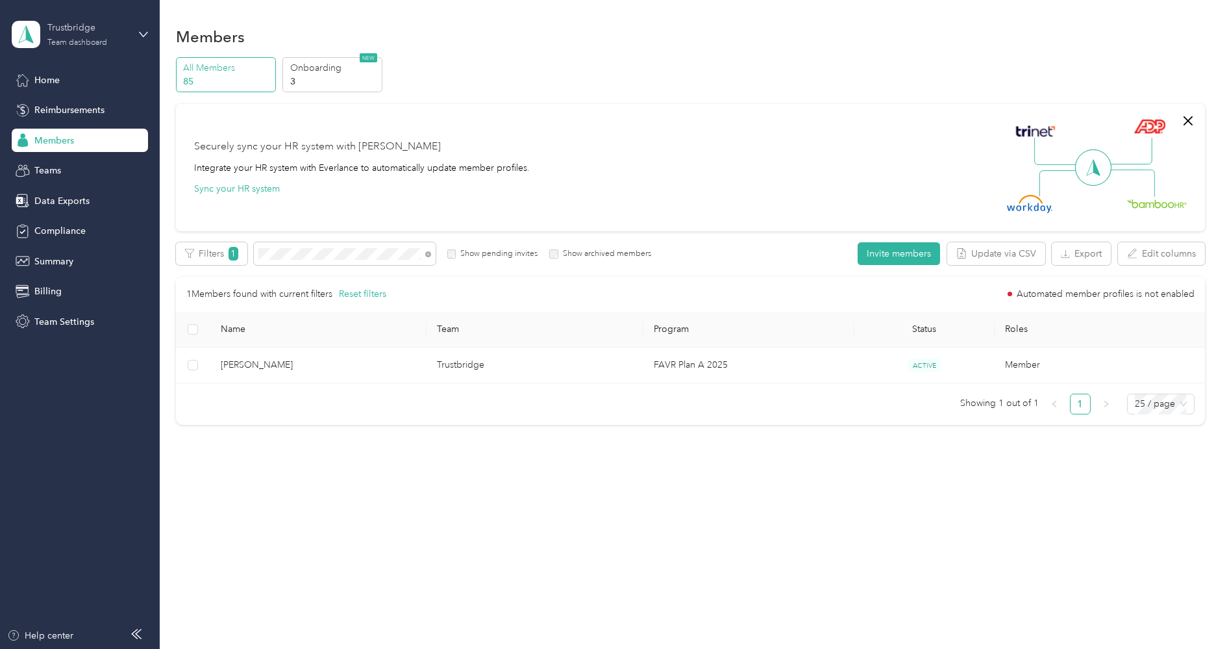
click at [76, 36] on div "Trustbridge Team dashboard" at bounding box center [87, 34] width 81 height 26
click at [62, 155] on div "Log out" at bounding box center [148, 166] width 255 height 23
